Goal: Information Seeking & Learning: Learn about a topic

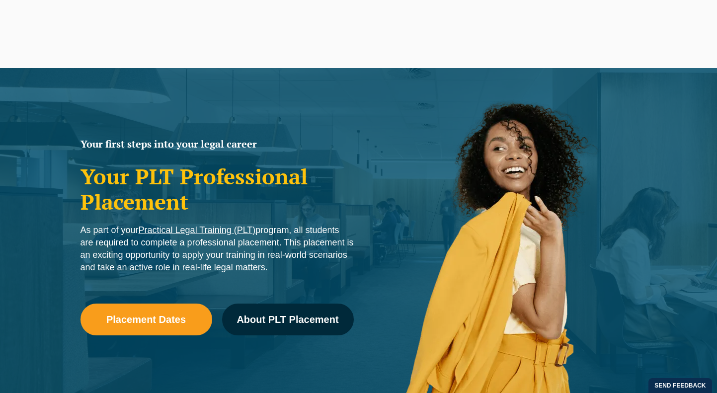
scroll to position [477, 0]
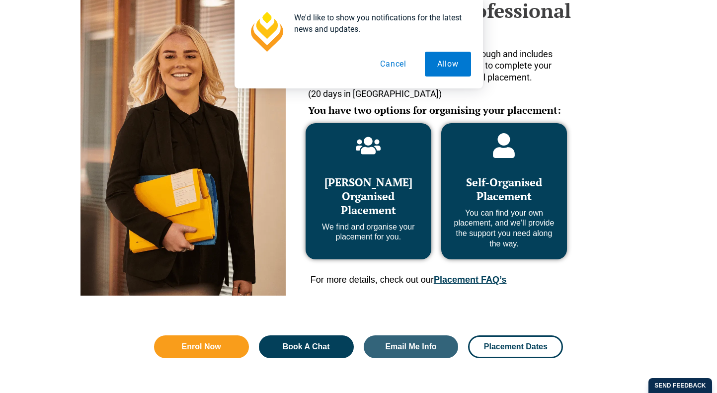
click at [469, 273] on div "Leo Cussen Organised Placement We find and organise your placement for you. Sel…" at bounding box center [436, 204] width 281 height 183
click at [469, 278] on link "Placement FAQ’s" at bounding box center [470, 280] width 73 height 10
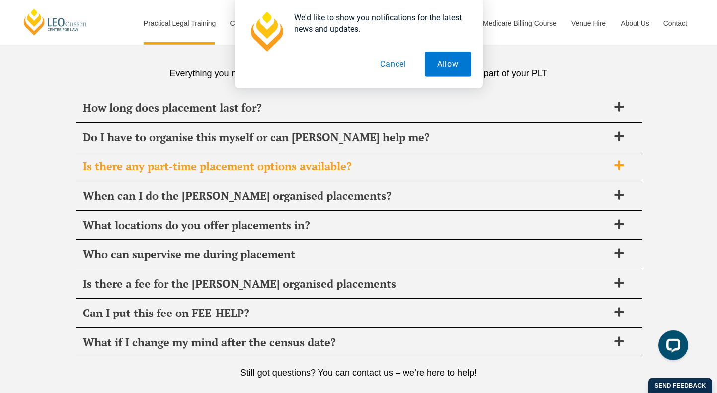
scroll to position [3513, 0]
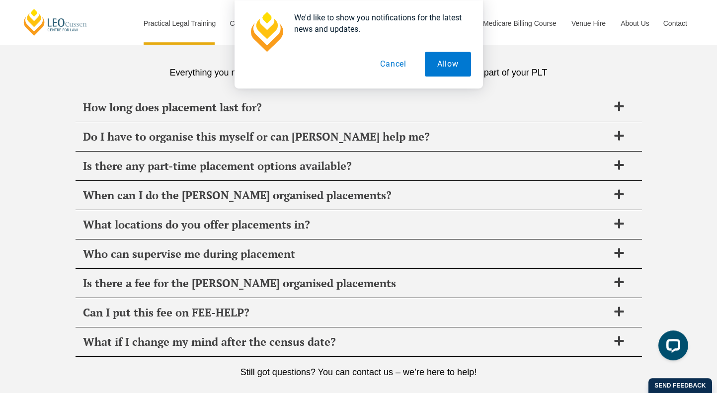
click at [386, 70] on button "Cancel" at bounding box center [393, 64] width 51 height 25
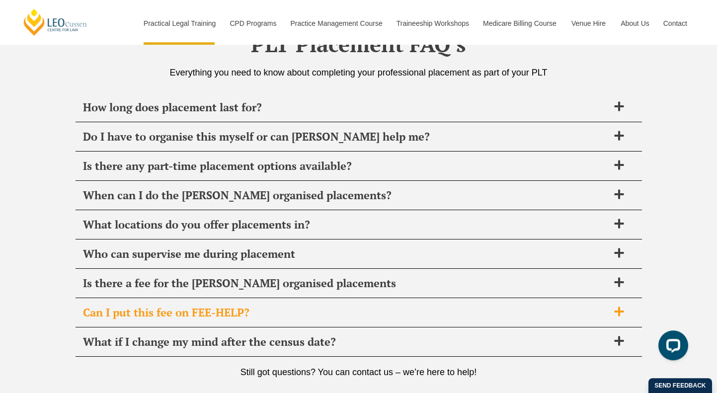
scroll to position [3534, 0]
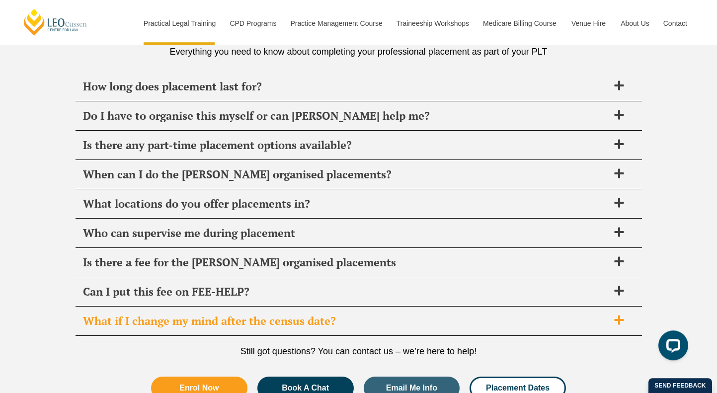
click at [210, 327] on span "What if I change my mind after the census date?" at bounding box center [346, 321] width 526 height 14
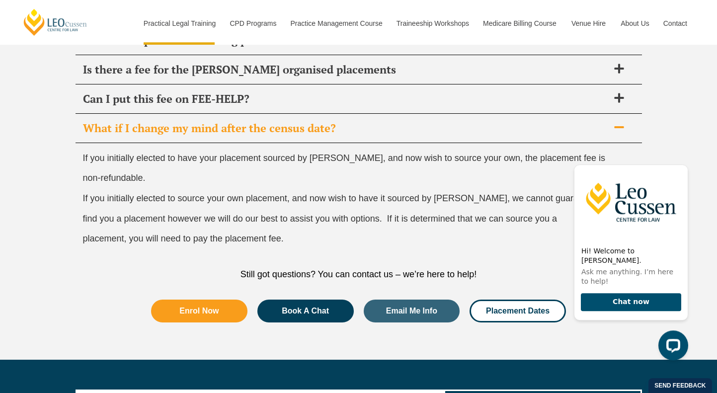
scroll to position [3731, 0]
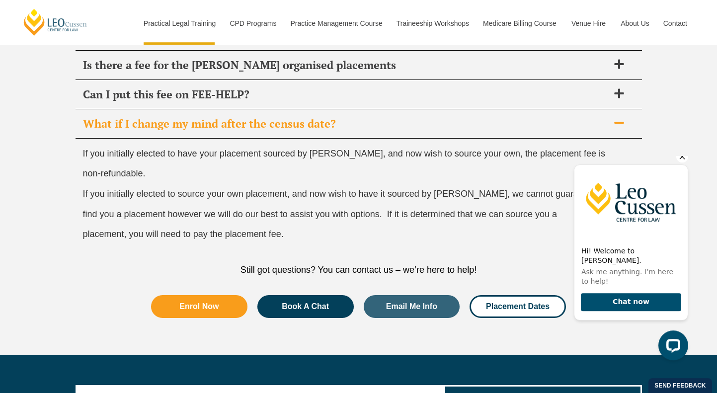
click at [681, 163] on icon "Hide greeting" at bounding box center [683, 157] width 12 height 12
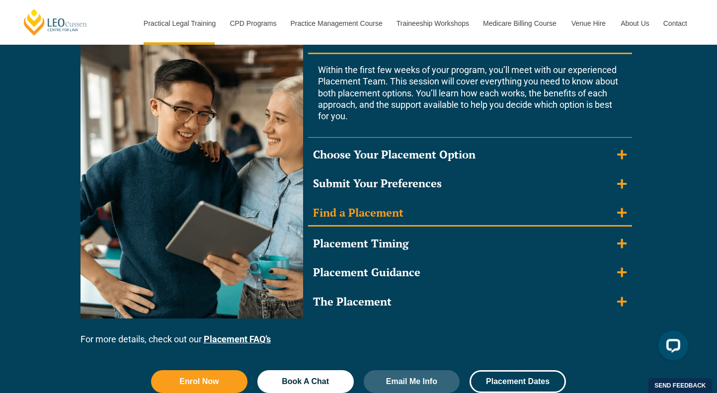
scroll to position [943, 0]
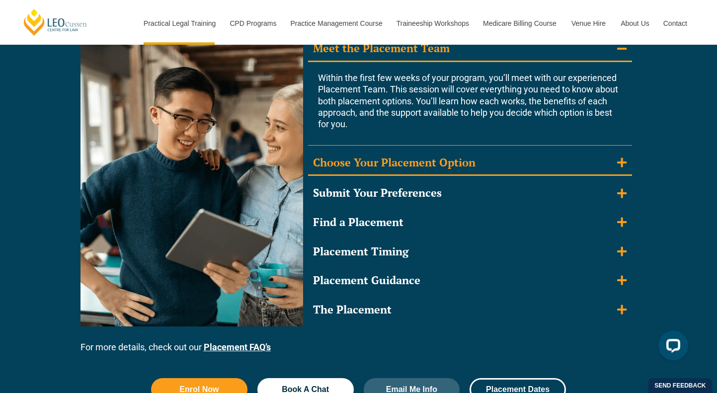
click at [382, 168] on div "Choose Your Placement Option" at bounding box center [394, 163] width 163 height 14
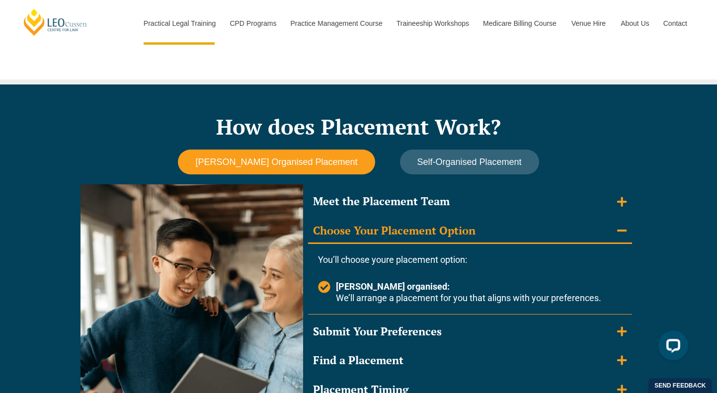
scroll to position [725, 0]
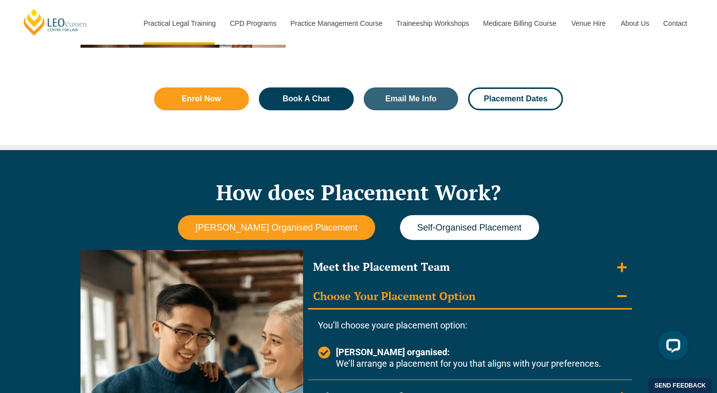
click at [418, 221] on button "Self-Organised Placement" at bounding box center [469, 227] width 139 height 25
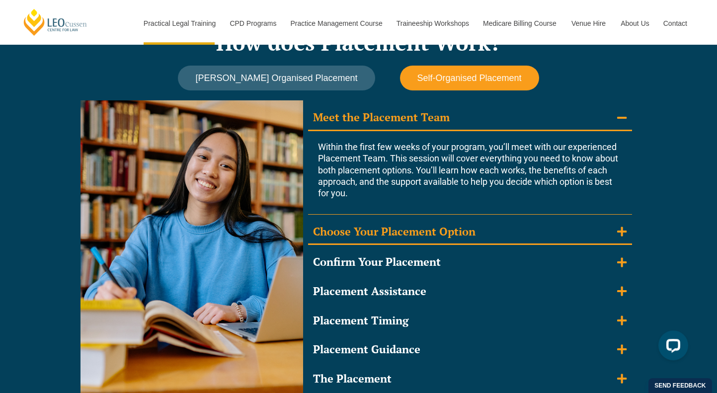
click at [416, 225] on div "Choose Your Placement Option" at bounding box center [394, 232] width 163 height 14
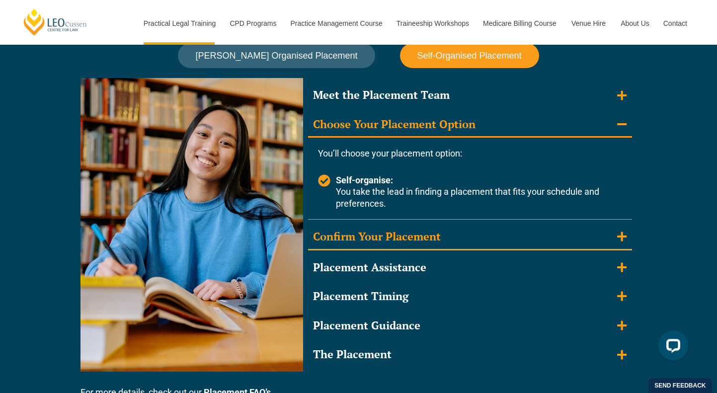
click at [408, 243] on div "Confirm Your Placement" at bounding box center [377, 237] width 128 height 14
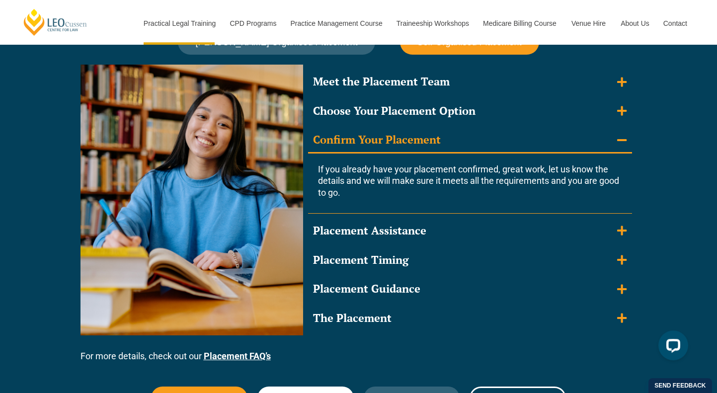
scroll to position [908, 0]
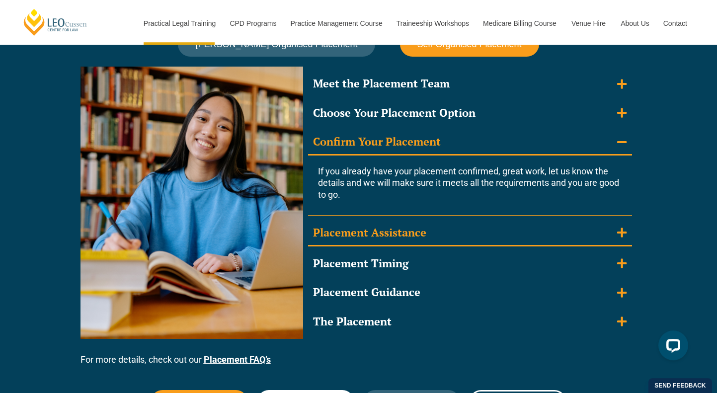
click at [408, 241] on summary "Placement Assistance" at bounding box center [470, 234] width 324 height 26
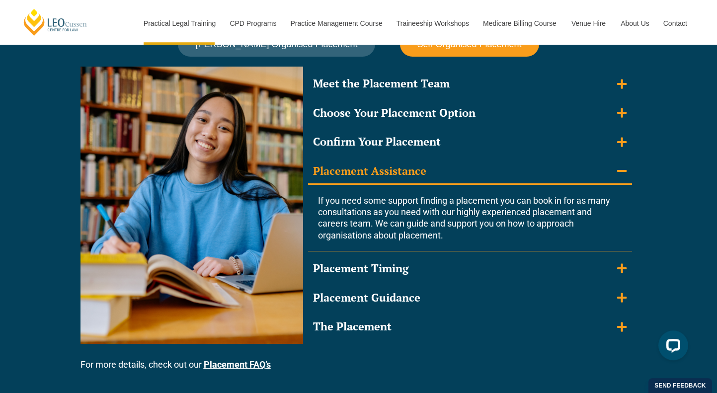
scroll to position [930, 0]
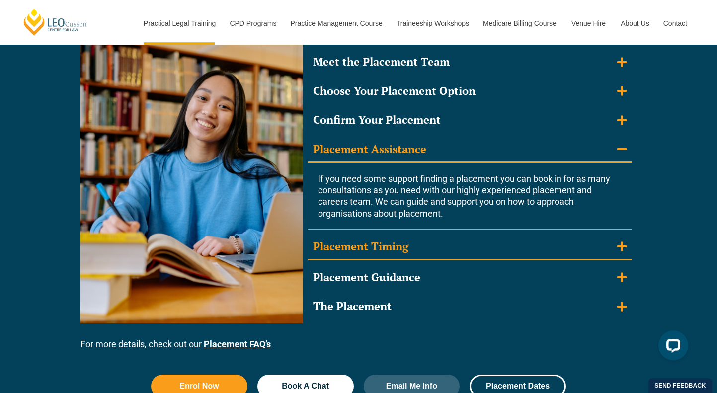
click at [403, 256] on summary "Placement Timing" at bounding box center [470, 248] width 324 height 26
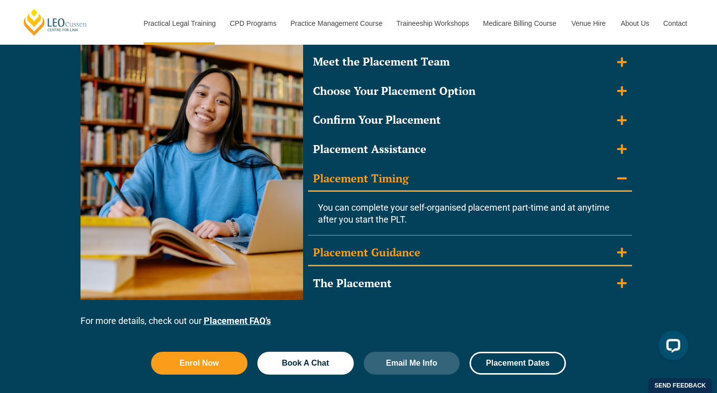
click at [405, 260] on summary "Placement Guidance" at bounding box center [470, 254] width 324 height 26
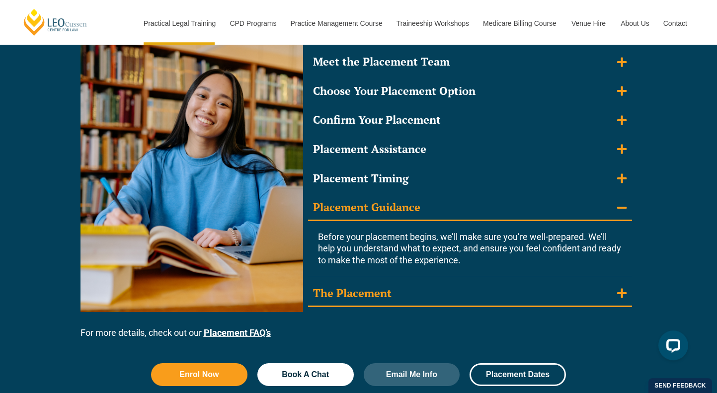
click at [412, 283] on summary "The Placement" at bounding box center [470, 294] width 324 height 26
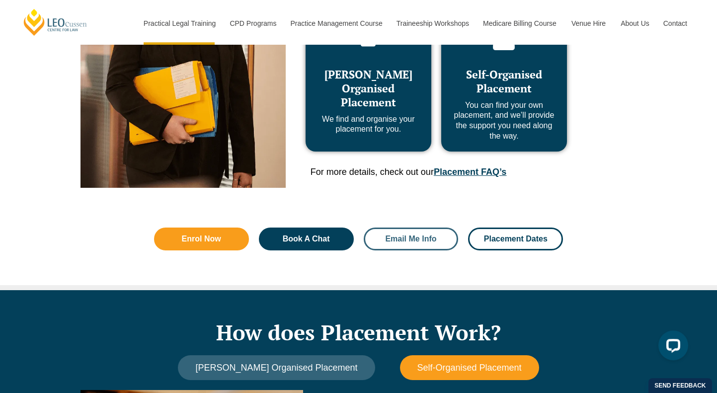
scroll to position [387, 0]
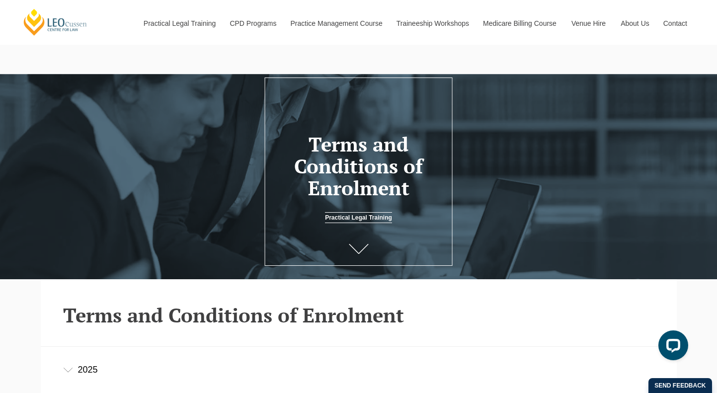
scroll to position [248, 0]
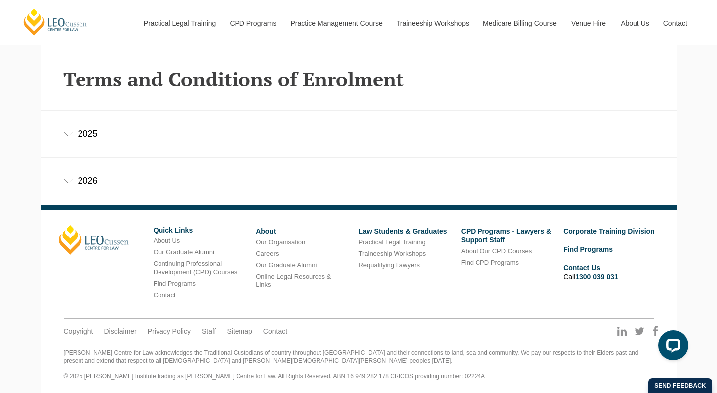
click at [95, 184] on div "2026" at bounding box center [359, 181] width 636 height 46
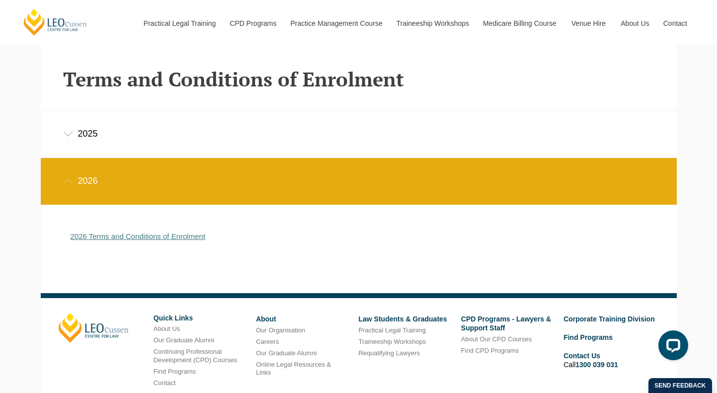
click at [129, 236] on link "2026 Terms and Conditions of Enrolment" at bounding box center [138, 236] width 135 height 8
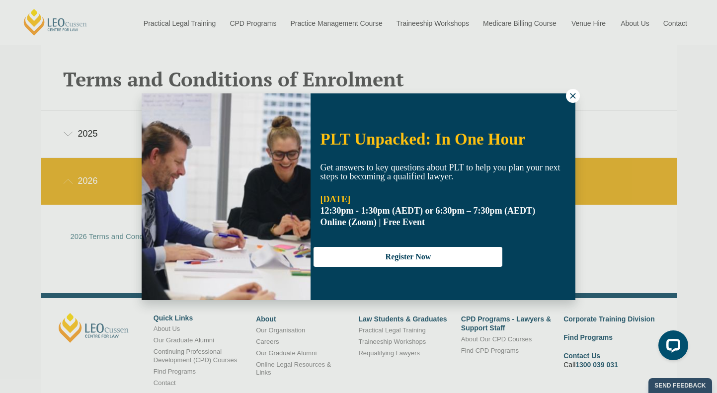
click at [570, 97] on icon at bounding box center [573, 95] width 9 height 9
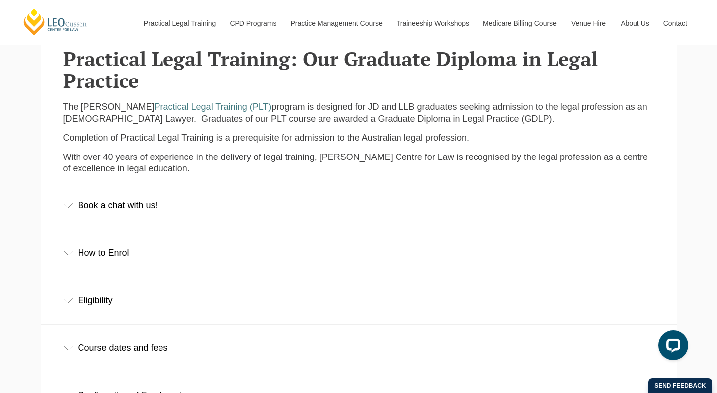
scroll to position [407, 0]
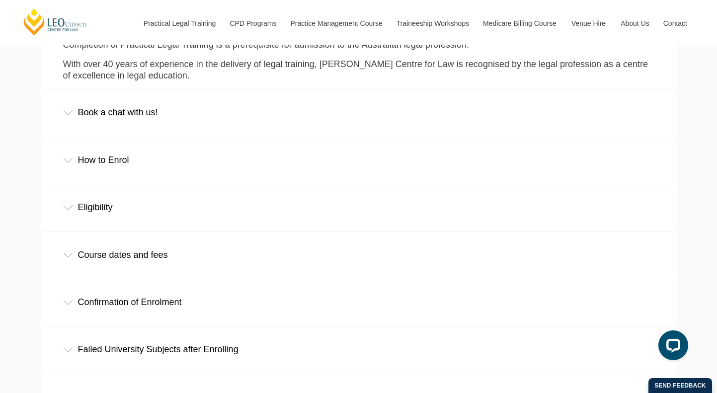
click at [154, 216] on div "Eligibility" at bounding box center [359, 207] width 636 height 46
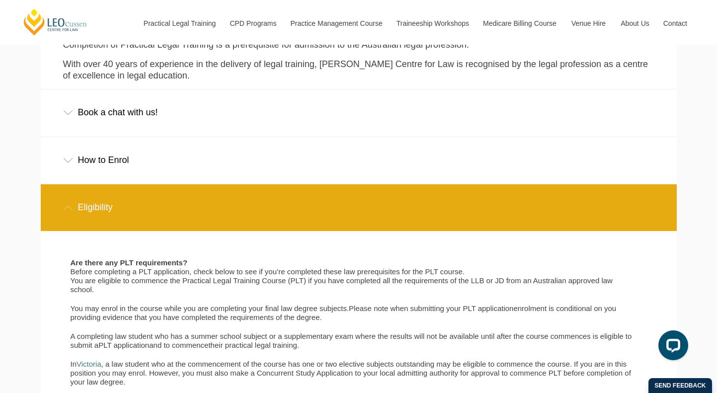
click at [154, 215] on div "Eligibility" at bounding box center [359, 207] width 636 height 46
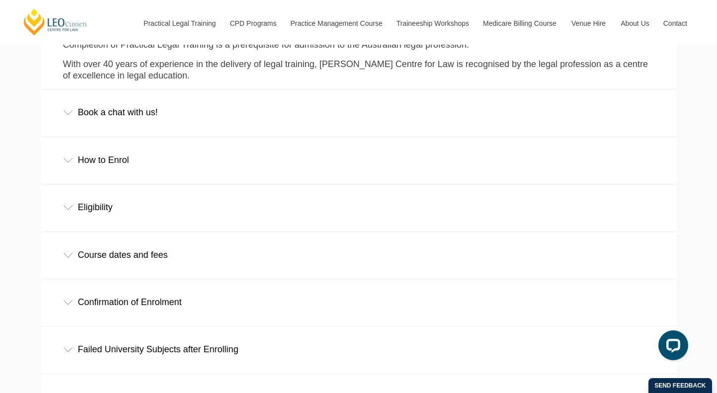
click at [147, 251] on div "Course dates and fees" at bounding box center [359, 255] width 636 height 46
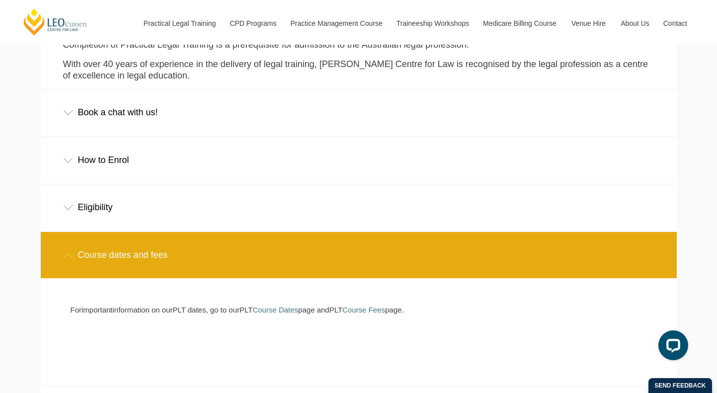
click at [147, 252] on div "Course dates and fees" at bounding box center [359, 255] width 636 height 46
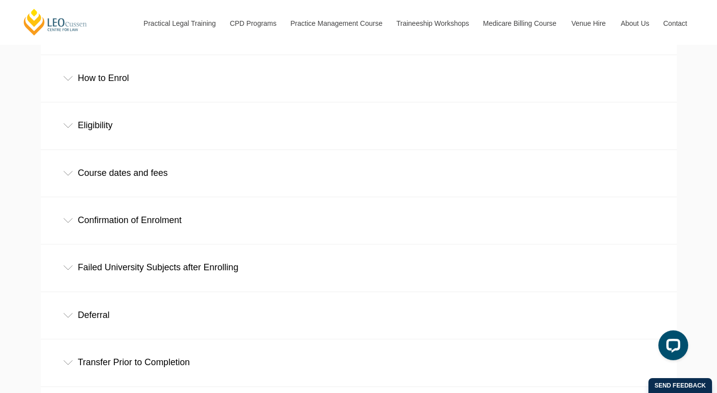
scroll to position [490, 0]
click at [157, 230] on div "Confirmation of Enrolment" at bounding box center [359, 219] width 636 height 46
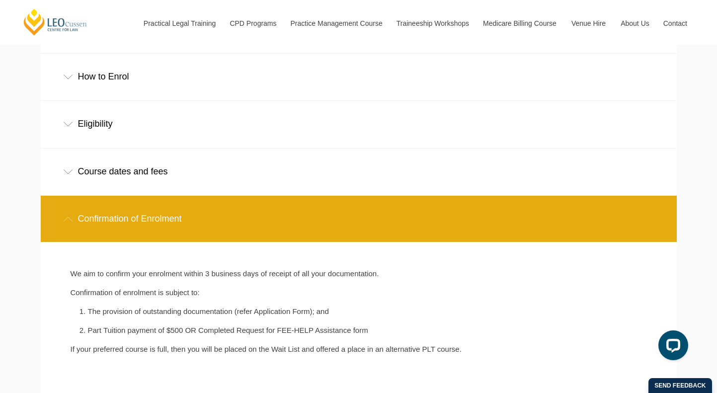
click at [157, 230] on div "Confirmation of Enrolment" at bounding box center [359, 219] width 636 height 46
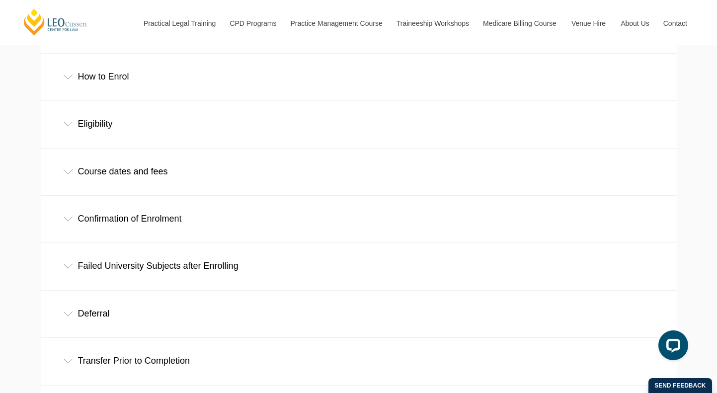
click at [154, 261] on div "Failed University Subjects after Enrolling" at bounding box center [359, 266] width 636 height 46
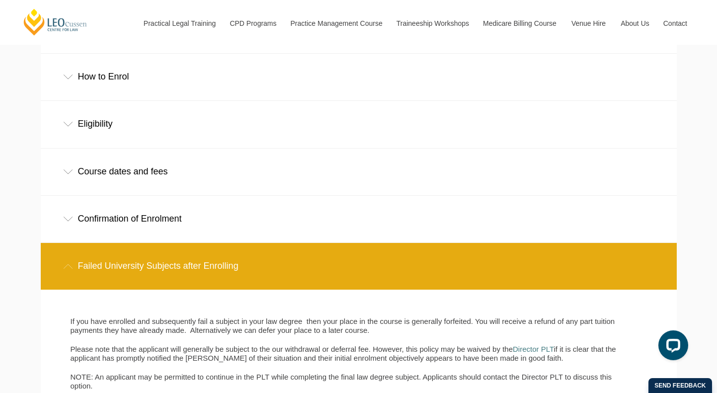
click at [154, 261] on div "Failed University Subjects after Enrolling" at bounding box center [359, 266] width 636 height 46
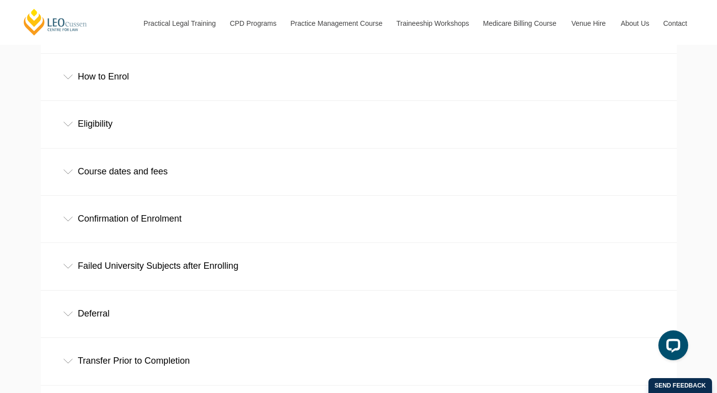
click at [152, 300] on div "Deferral" at bounding box center [359, 314] width 636 height 46
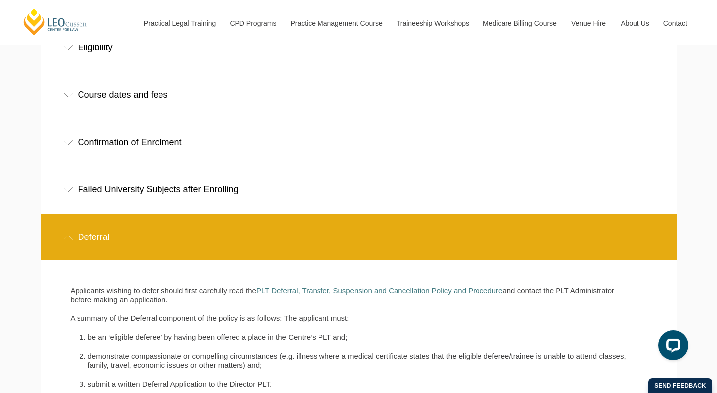
scroll to position [568, 0]
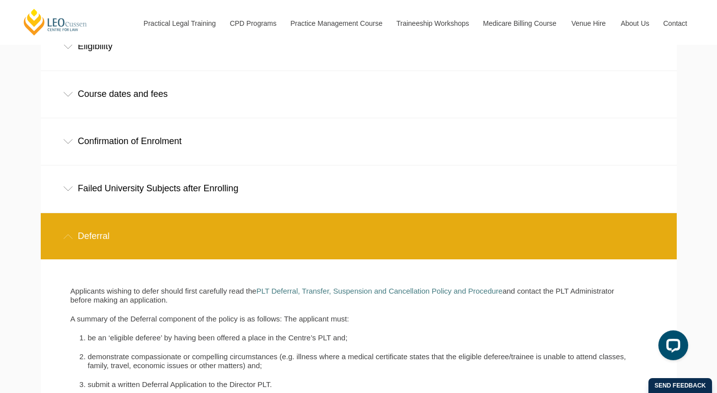
click at [152, 244] on div "Deferral" at bounding box center [359, 236] width 636 height 46
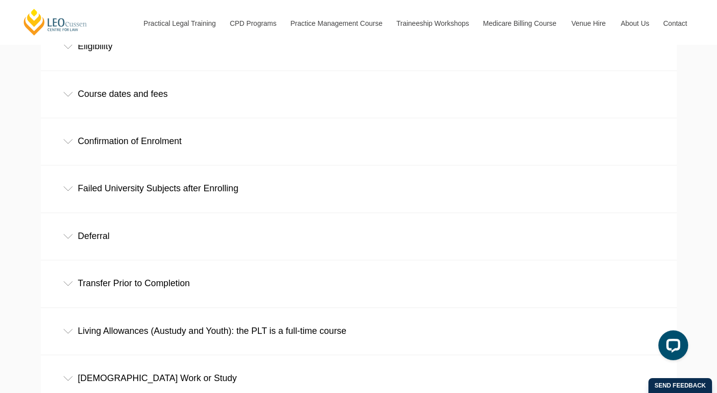
click at [146, 281] on div "Transfer Prior to Completion" at bounding box center [359, 283] width 636 height 46
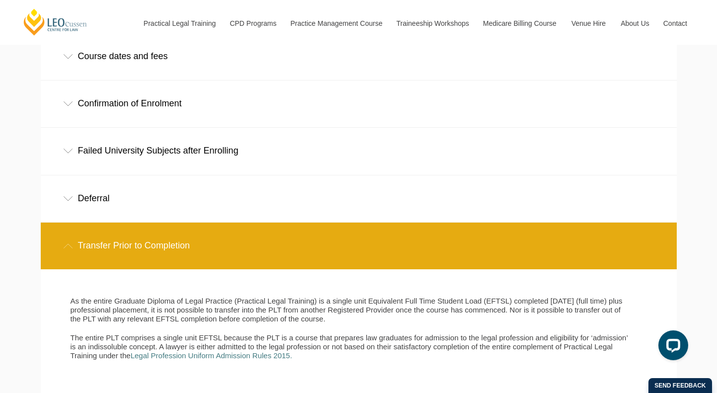
scroll to position [651, 0]
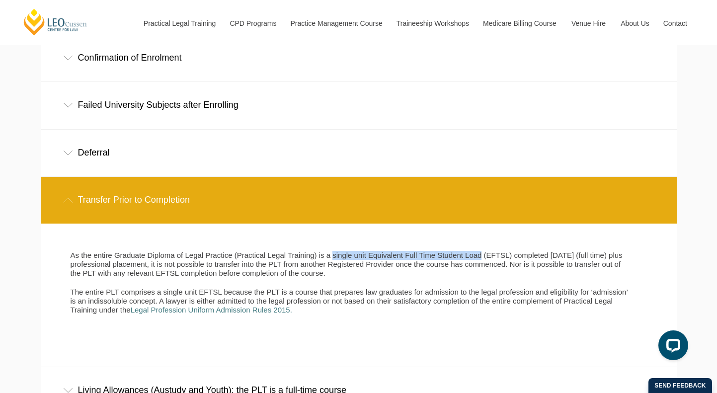
drag, startPoint x: 322, startPoint y: 257, endPoint x: 464, endPoint y: 257, distance: 142.2
click at [464, 257] on p "As the entire Graduate Diploma of Legal Practice (Practical Legal Training) is …" at bounding box center [352, 264] width 562 height 27
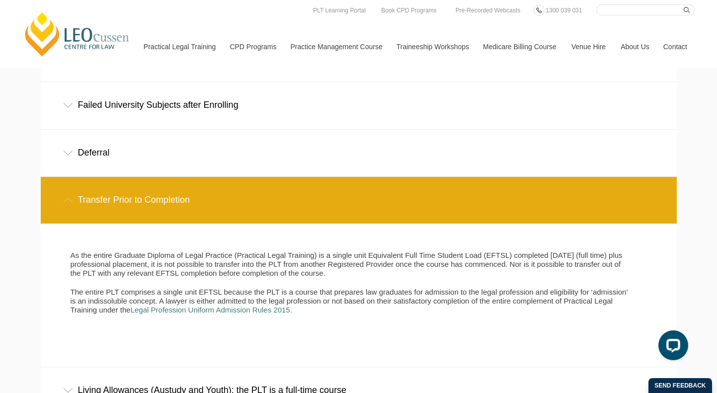
click at [410, 298] on p "The entire PLT comprises a single unit EFTSL because the PLT is a course that p…" at bounding box center [352, 301] width 562 height 27
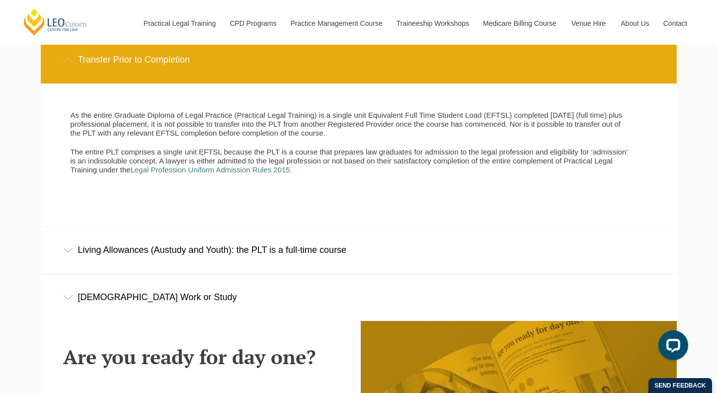
scroll to position [790, 0]
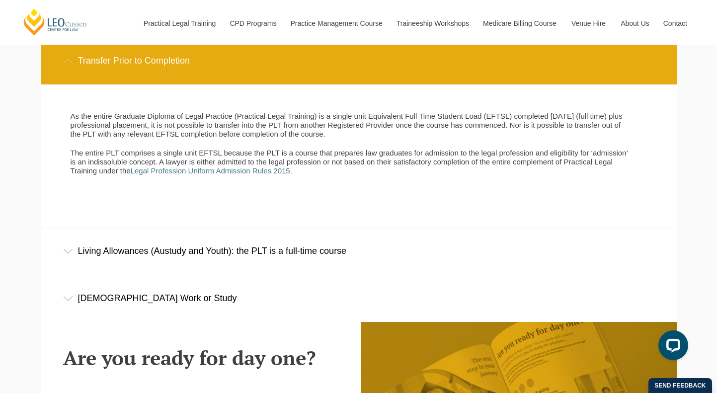
click at [316, 259] on div "Living Allowances (Austudy and Youth): the PLT is a full-time course" at bounding box center [359, 251] width 636 height 46
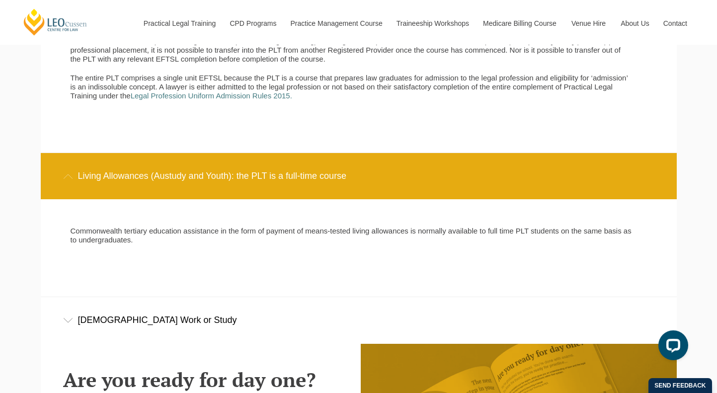
scroll to position [869, 0]
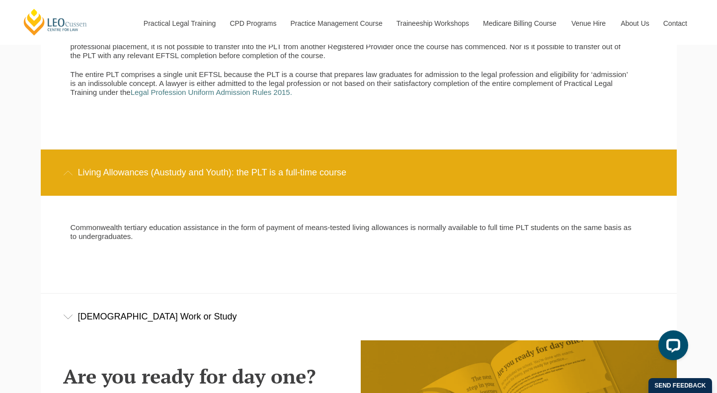
click at [347, 260] on section "Commonwealth tertiary education assistance in the form of payment of means-test…" at bounding box center [351, 244] width 606 height 63
click at [137, 329] on div "[DEMOGRAPHIC_DATA] Work or Study" at bounding box center [359, 317] width 636 height 46
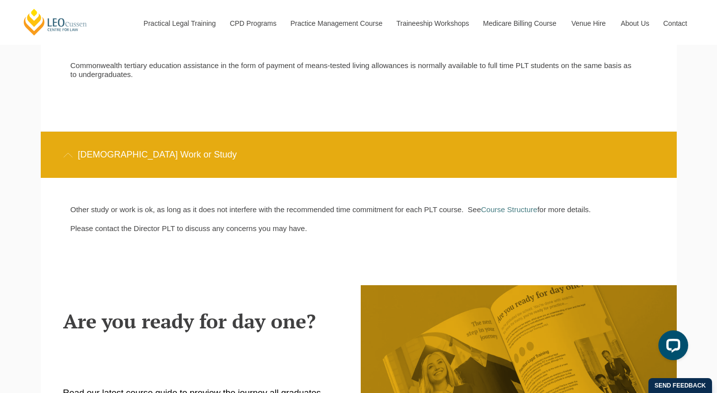
scroll to position [1030, 0]
